Goal: Information Seeking & Learning: Learn about a topic

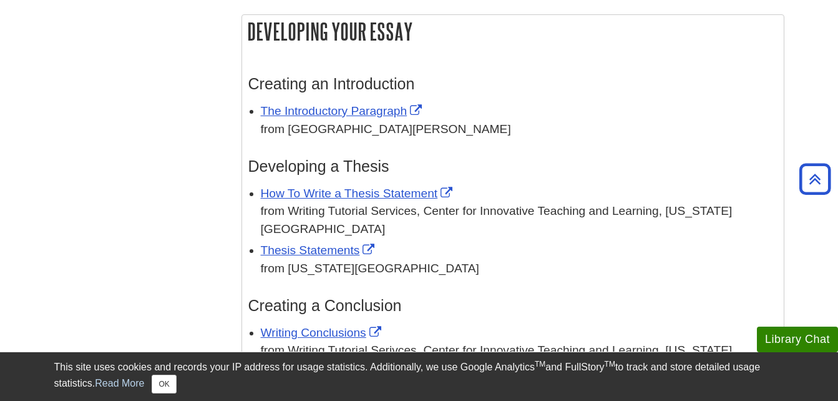
scroll to position [1248, 0]
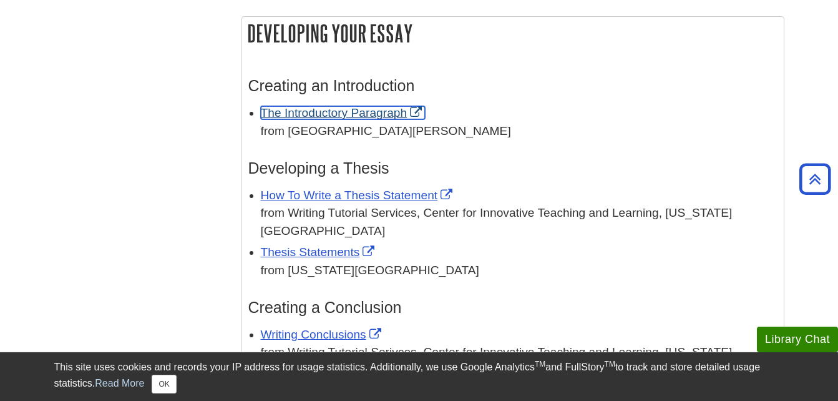
click at [320, 113] on link "The Introductory Paragraph" at bounding box center [343, 112] width 165 height 13
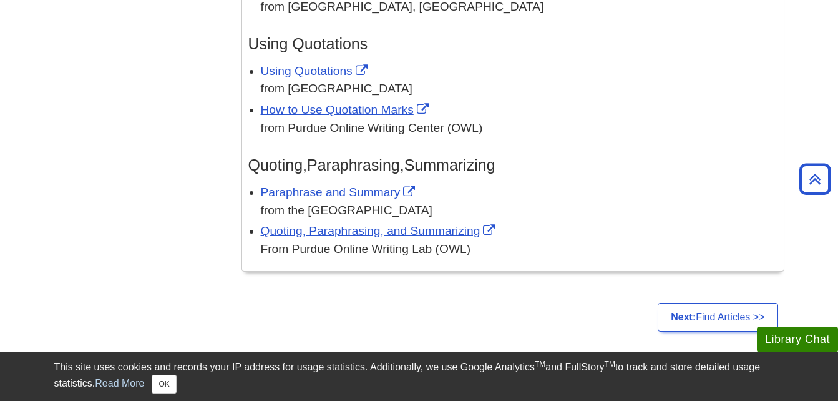
scroll to position [1654, 0]
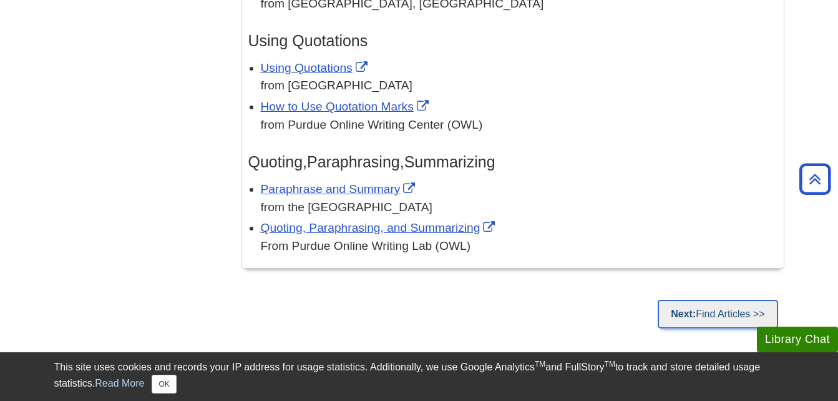
click at [726, 300] on link "Next: Find Articles >>" at bounding box center [718, 314] width 120 height 29
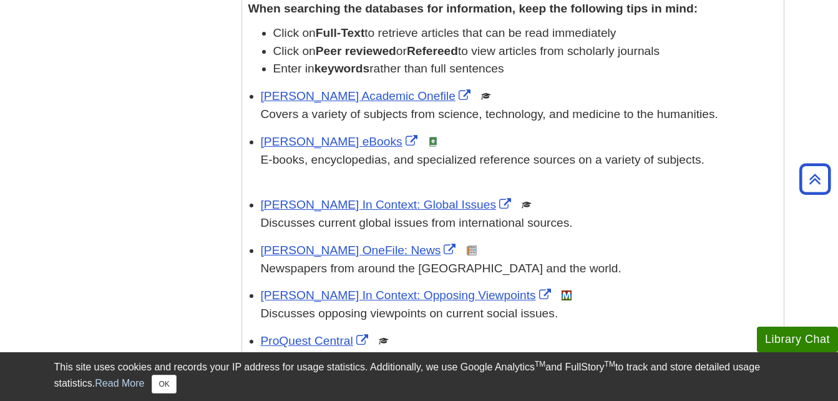
scroll to position [749, 0]
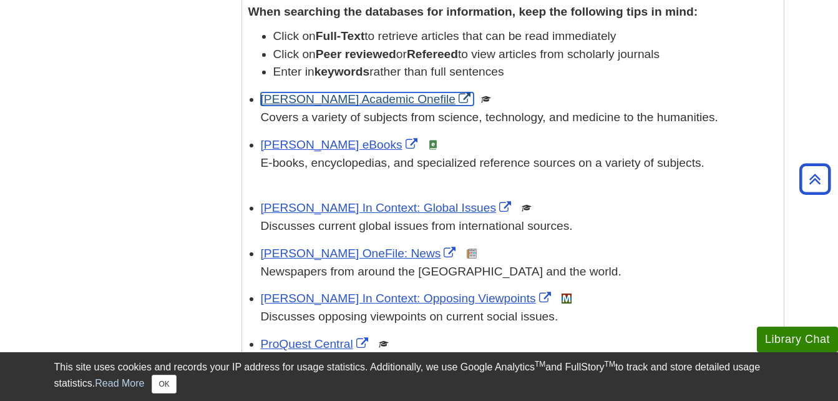
click at [337, 104] on link "[PERSON_NAME] Academic Onefile" at bounding box center [367, 98] width 213 height 13
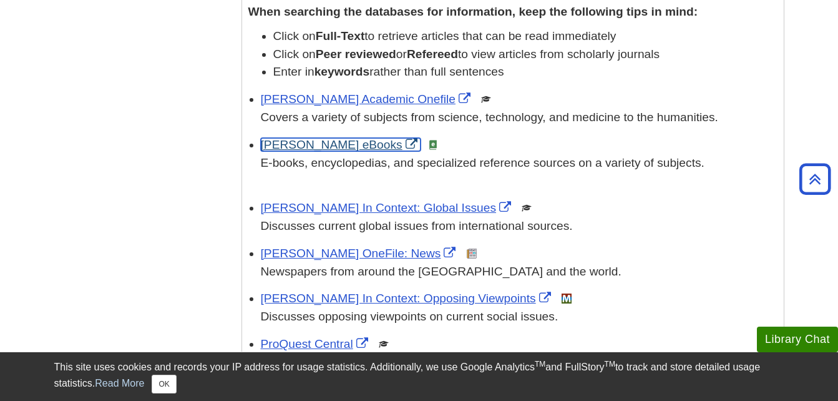
click at [308, 149] on link "[PERSON_NAME] eBooks" at bounding box center [341, 144] width 160 height 13
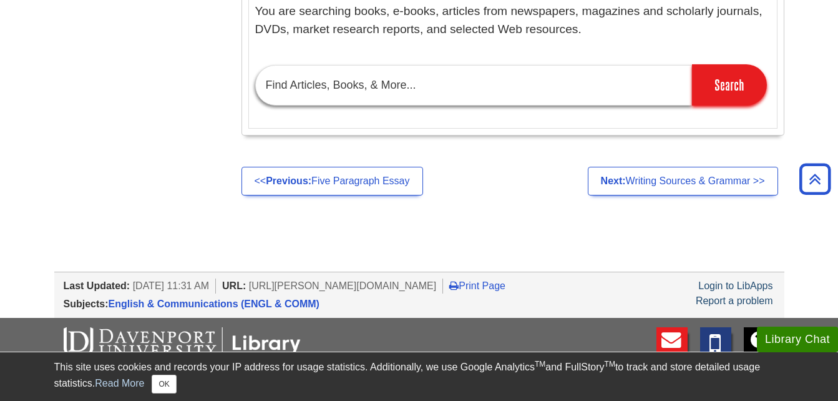
scroll to position [1295, 0]
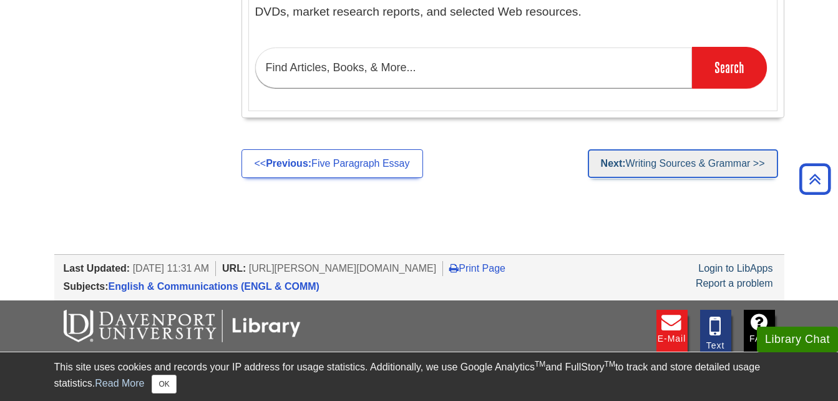
click at [680, 160] on link "Next: Writing Sources & Grammar >>" at bounding box center [683, 163] width 190 height 29
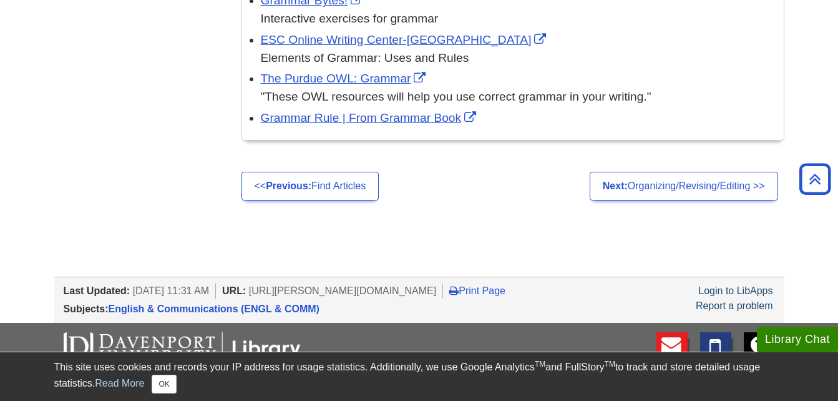
scroll to position [1295, 0]
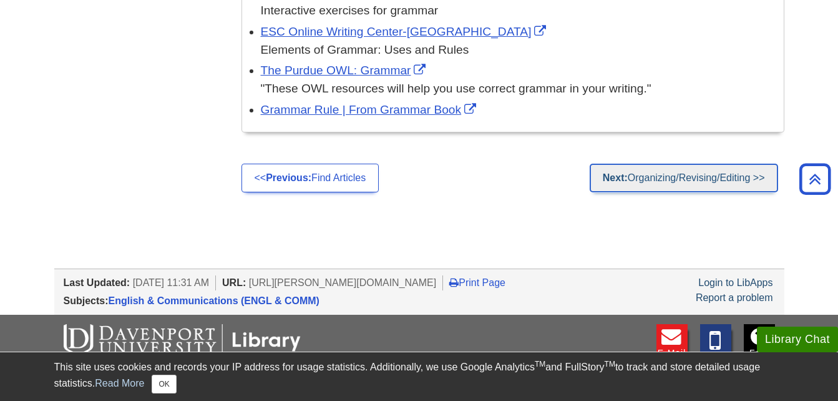
click at [666, 175] on link "Next: Organizing/Revising/Editing >>" at bounding box center [684, 178] width 188 height 29
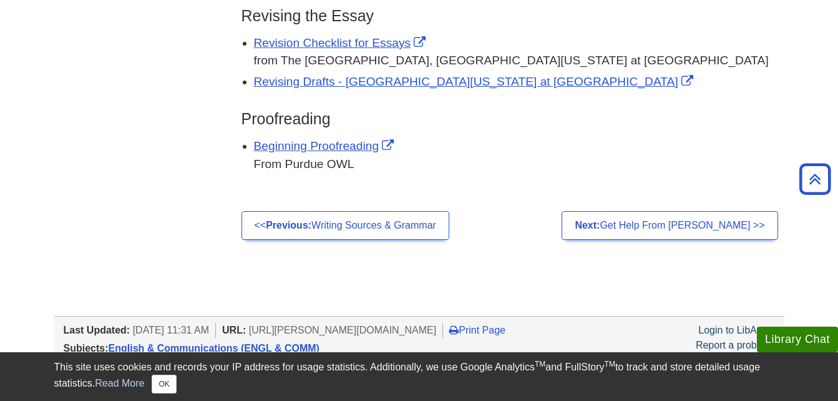
scroll to position [531, 0]
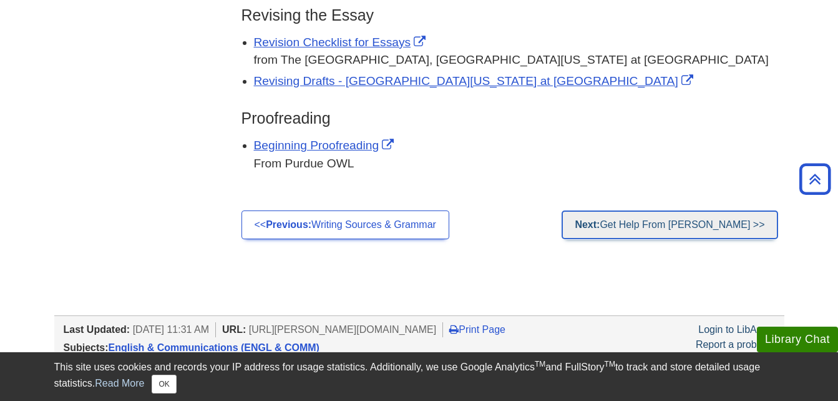
click at [716, 227] on link "Next: Get Help From Julie >>" at bounding box center [670, 224] width 216 height 29
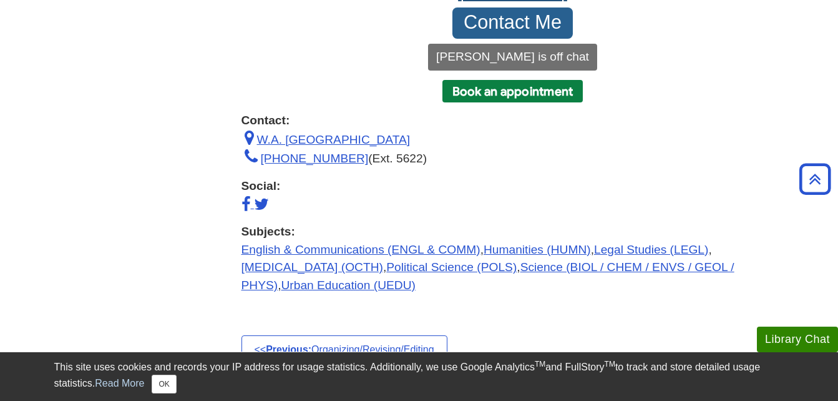
scroll to position [174, 0]
